Goal: Check status

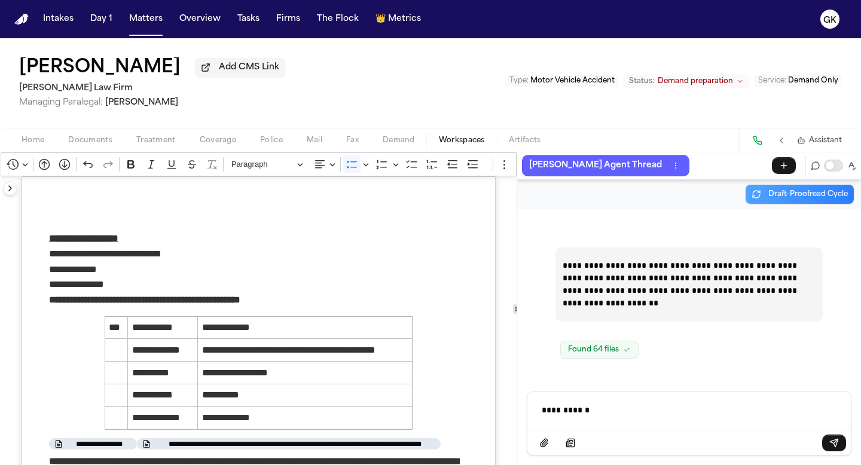
scroll to position [119716, 0]
